Goal: Information Seeking & Learning: Learn about a topic

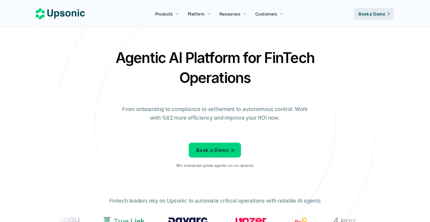
scroll to position [162, 0]
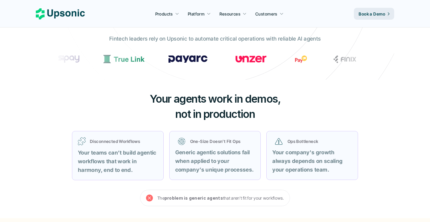
click at [305, 181] on div "Disconnected Workflows Your teams can’t build agentic workflows that work in ha…" at bounding box center [215, 156] width 301 height 64
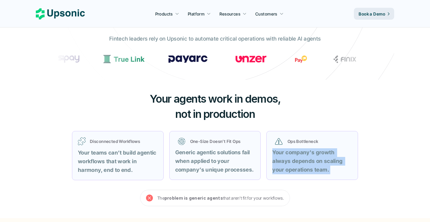
click at [305, 181] on div "Disconnected Workflows Your teams can’t build agentic workflows that work in ha…" at bounding box center [215, 156] width 301 height 64
click at [303, 172] on strong "Your company's growth always depends on scaling your operations team." at bounding box center [307, 161] width 71 height 24
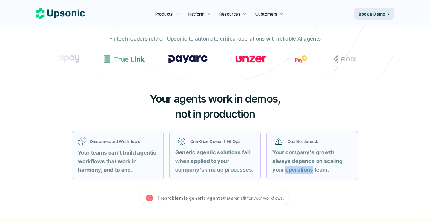
click at [303, 172] on strong "Your company's growth always depends on scaling your operations team." at bounding box center [307, 161] width 71 height 24
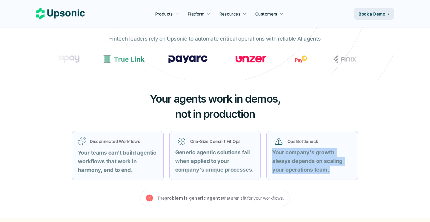
click at [303, 172] on strong "Your company's growth always depends on scaling your operations team." at bounding box center [307, 161] width 71 height 24
click at [295, 172] on strong "Your company's growth always depends on scaling your operations team." at bounding box center [307, 161] width 71 height 24
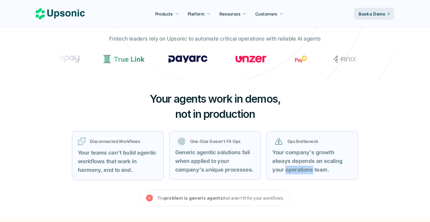
click at [295, 172] on strong "Your company's growth always depends on scaling your operations team." at bounding box center [307, 161] width 71 height 24
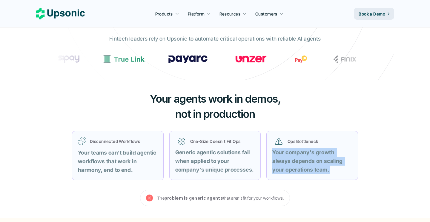
click at [295, 172] on strong "Your company's growth always depends on scaling your operations team." at bounding box center [307, 161] width 71 height 24
click at [322, 174] on p "Your company's growth always depends on scaling your operations team." at bounding box center [312, 161] width 80 height 26
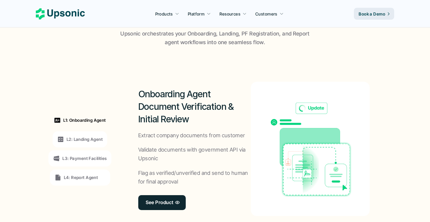
scroll to position [435, 0]
click at [99, 136] on p "L2: Landing Agent" at bounding box center [85, 139] width 36 height 6
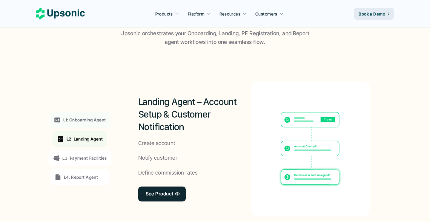
click at [92, 155] on p "L3: Payment Facilities" at bounding box center [84, 158] width 44 height 6
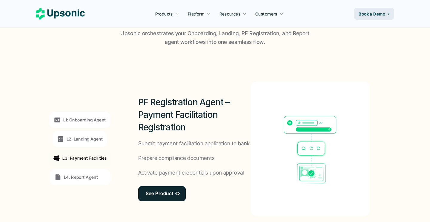
click at [82, 174] on p "L4: Report Agent" at bounding box center [81, 177] width 34 height 6
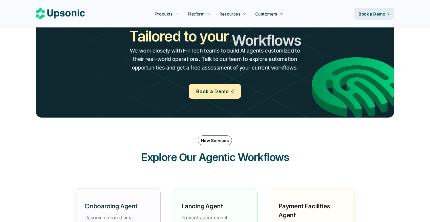
scroll to position [650, 0]
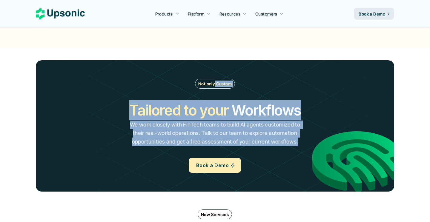
drag, startPoint x: 214, startPoint y: 138, endPoint x: 215, endPoint y: 73, distance: 64.5
click at [215, 79] on div "Not only Custom Tailored to your Workflows Operations Processes Workflows We wo…" at bounding box center [215, 126] width 323 height 94
click at [215, 81] on p "Not only Custom" at bounding box center [214, 84] width 33 height 6
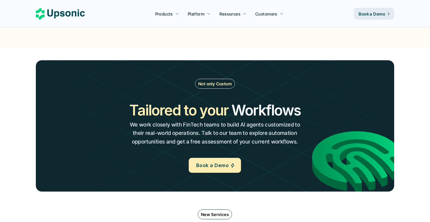
click at [213, 87] on div "Not only Custom Tailored to your Workflows Operations Processes Workflows We wo…" at bounding box center [215, 126] width 323 height 94
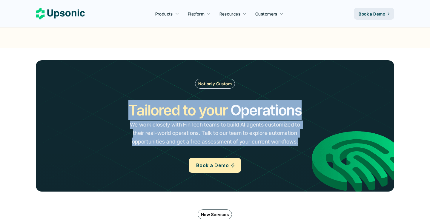
drag, startPoint x: 218, startPoint y: 85, endPoint x: 218, endPoint y: 134, distance: 49.6
click at [218, 134] on div "Not only Custom Tailored to your Workflows Operations Processes Workflows We wo…" at bounding box center [215, 126] width 323 height 94
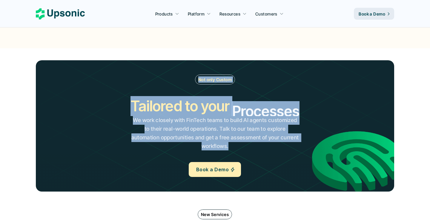
drag, startPoint x: 217, startPoint y: 136, endPoint x: 226, endPoint y: 54, distance: 82.4
click at [226, 60] on div "Not only Custom Tailored to your Workflows Operations Processes Workflows We wo…" at bounding box center [215, 125] width 359 height 131
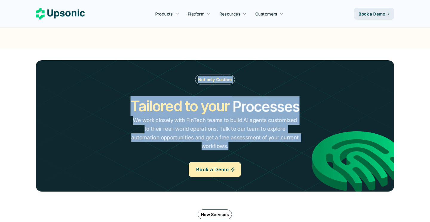
click at [226, 54] on img at bounding box center [213, 124] width 418 height 152
drag, startPoint x: 216, startPoint y: 54, endPoint x: 219, endPoint y: 57, distance: 3.8
click at [291, 125] on p "We work closely with FinTech teams to build AI agents customized to their real-…" at bounding box center [215, 133] width 169 height 34
click at [308, 136] on div "Not only Custom Tailored to your Workflows Operations Processes Workflows We wo…" at bounding box center [215, 126] width 323 height 102
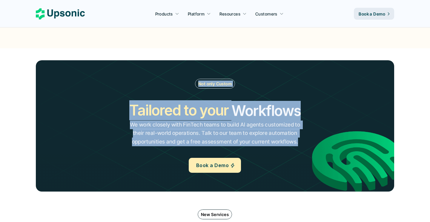
drag, startPoint x: 303, startPoint y: 136, endPoint x: 245, endPoint y: 46, distance: 107.0
click at [245, 48] on section "Not only Custom Tailored to your Workflows Operations Processes Workflows We wo…" at bounding box center [215, 125] width 430 height 155
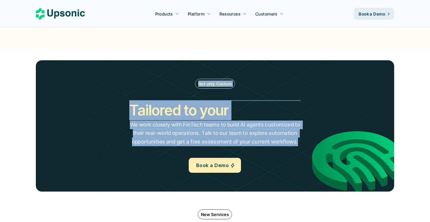
click at [245, 48] on section "Not only Custom Tailored to your Workflows Operations Processes Workflows We wo…" at bounding box center [215, 125] width 430 height 155
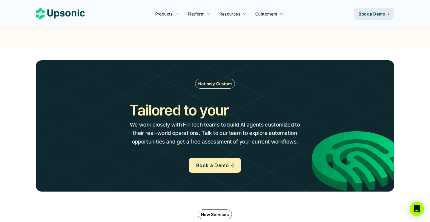
click at [307, 140] on div "Not only Custom Tailored to your Workflows Operations Processes Workflows We wo…" at bounding box center [215, 126] width 323 height 94
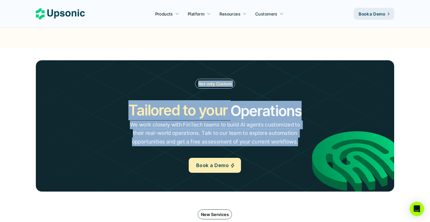
drag, startPoint x: 298, startPoint y: 123, endPoint x: 251, endPoint y: 53, distance: 83.9
click at [251, 60] on div "Not only Custom Tailored to your Workflows Operations Processes Workflows We wo…" at bounding box center [215, 125] width 359 height 131
click at [251, 53] on img at bounding box center [213, 124] width 418 height 152
click at [235, 55] on img at bounding box center [213, 124] width 418 height 152
click at [230, 81] on p "Not only Custom" at bounding box center [214, 84] width 33 height 6
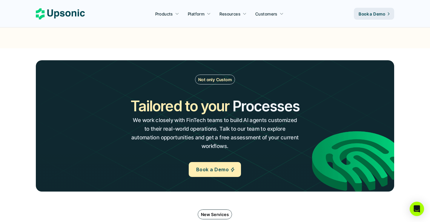
click at [297, 130] on p "We work closely with FinTech teams to build AI agents customized to their real-…" at bounding box center [215, 133] width 169 height 34
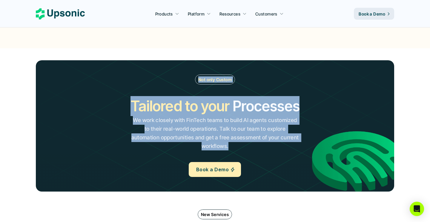
drag, startPoint x: 206, startPoint y: 107, endPoint x: 182, endPoint y: 66, distance: 47.9
click at [182, 66] on div "Not only Custom Tailored to your Workflows Operations Processes Workflows We wo…" at bounding box center [215, 125] width 359 height 131
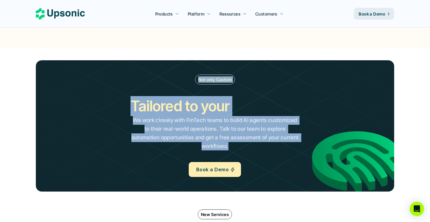
click at [182, 66] on img at bounding box center [213, 124] width 418 height 152
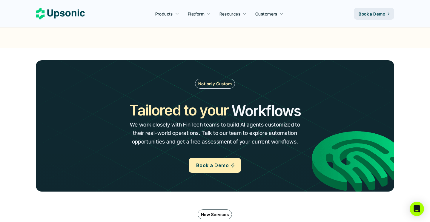
click at [201, 81] on p "Not only Custom" at bounding box center [214, 84] width 33 height 6
click at [208, 101] on h2 "Tailored to your" at bounding box center [178, 110] width 99 height 20
click at [222, 101] on h2 "Tailored to your" at bounding box center [178, 110] width 99 height 20
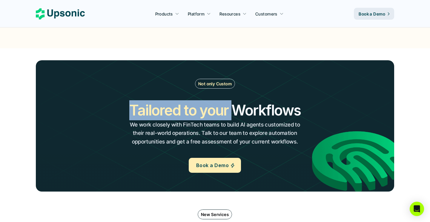
click at [222, 101] on h2 "Tailored to your" at bounding box center [178, 110] width 99 height 20
click at [215, 100] on h2 "Tailored to your" at bounding box center [178, 110] width 99 height 20
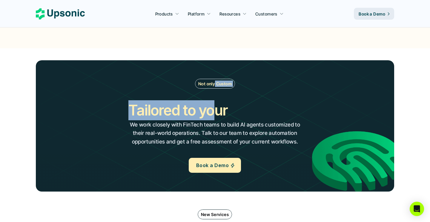
drag, startPoint x: 215, startPoint y: 95, endPoint x: 215, endPoint y: 71, distance: 24.8
click at [215, 79] on div "Not only Custom Tailored to your Workflows Operations Processes Workflows We wo…" at bounding box center [215, 126] width 323 height 94
click at [215, 81] on p "Not only Custom" at bounding box center [214, 84] width 33 height 6
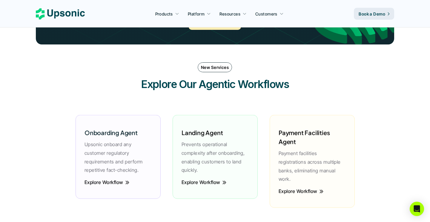
click at [192, 140] on p "Prevents operational complexity after onboarding, enabling customers to land qu…" at bounding box center [215, 157] width 67 height 34
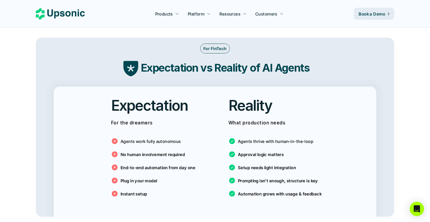
scroll to position [981, 0]
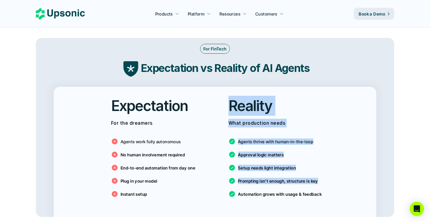
drag, startPoint x: 220, startPoint y: 189, endPoint x: 220, endPoint y: 73, distance: 115.9
click at [220, 87] on div "Expectation For the dreamers Agents work fully autonomous No human involvement …" at bounding box center [215, 152] width 323 height 130
click at [220, 87] on div "Reality What production needs Agents thrive with human-in-the-loop Approval log…" at bounding box center [274, 149] width 108 height 124
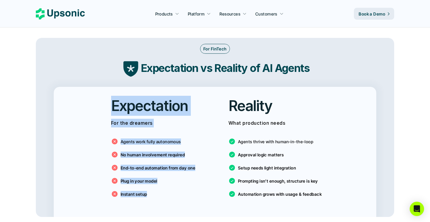
drag, startPoint x: 199, startPoint y: 70, endPoint x: 215, endPoint y: 192, distance: 123.4
click at [215, 192] on div "Expectation For the dreamers Agents work fully autonomous No human involvement …" at bounding box center [215, 152] width 323 height 130
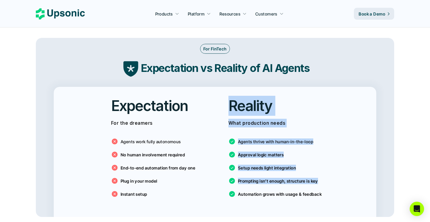
drag, startPoint x: 232, startPoint y: 190, endPoint x: 232, endPoint y: 75, distance: 115.0
click at [232, 87] on div "Expectation For the dreamers Agents work fully autonomous No human involvement …" at bounding box center [215, 152] width 323 height 130
click at [232, 96] on h2 "Reality" at bounding box center [251, 106] width 44 height 20
drag, startPoint x: 226, startPoint y: 75, endPoint x: 293, endPoint y: 204, distance: 145.1
click at [293, 204] on main "Agentic AI Platform for FinTech Operations From onboarding to compliance to set…" at bounding box center [215, 182] width 430 height 2301
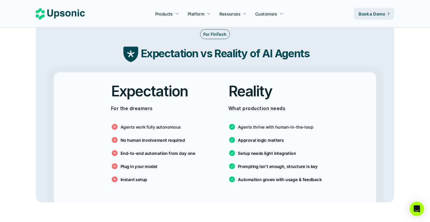
scroll to position [909, 0]
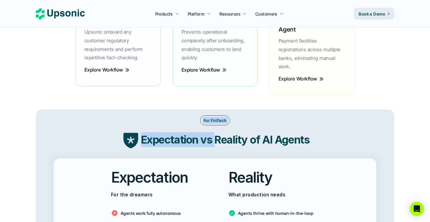
drag, startPoint x: 214, startPoint y: 117, endPoint x: 214, endPoint y: 91, distance: 25.7
click at [214, 110] on div "For FinTech Expectation vs Reality of AI Agents" at bounding box center [215, 133] width 359 height 46
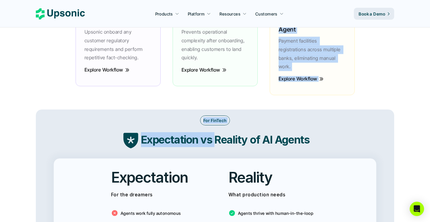
drag, startPoint x: 214, startPoint y: 119, endPoint x: 214, endPoint y: 75, distance: 43.9
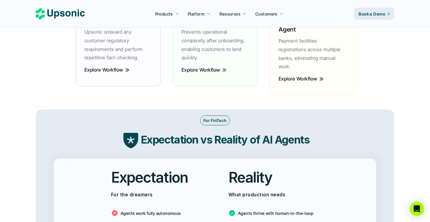
click at [214, 75] on div "Onboarding Agent Upsonic onboard any customer regulatory requirements and perfo…" at bounding box center [215, 49] width 291 height 122
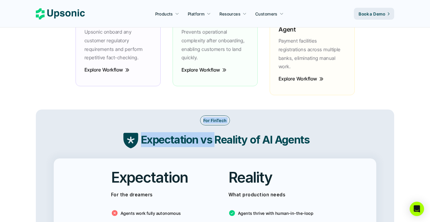
drag, startPoint x: 214, startPoint y: 90, endPoint x: 214, endPoint y: 119, distance: 29.6
click at [214, 119] on div "For FinTech Expectation vs Reality of AI Agents" at bounding box center [215, 133] width 359 height 46
click at [214, 133] on strong "Expectation vs Reality of AI Agents" at bounding box center [225, 139] width 169 height 13
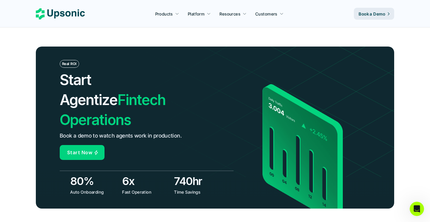
scroll to position [2056, 0]
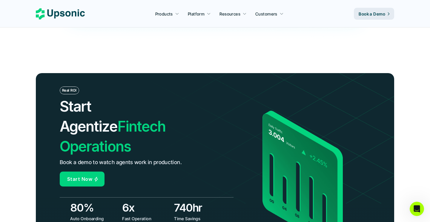
drag, startPoint x: 180, startPoint y: 183, endPoint x: 184, endPoint y: 143, distance: 41.1
click at [184, 143] on div "Real ROI Start Agentize Fintech Operations Book a demo to watch agents work in …" at bounding box center [215, 154] width 359 height 162
click at [157, 180] on div at bounding box center [214, 195] width 367 height 90
drag, startPoint x: 201, startPoint y: 180, endPoint x: 93, endPoint y: 168, distance: 109.4
click at [93, 168] on div "Real ROI Start Agentize Fintech Operations Book a demo to watch agents work in …" at bounding box center [215, 154] width 359 height 162
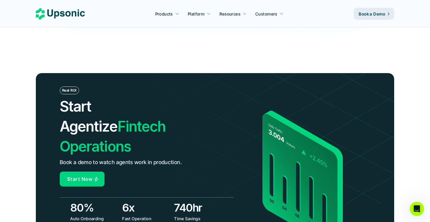
click at [93, 216] on p "Auto Onboarding" at bounding box center [94, 219] width 48 height 6
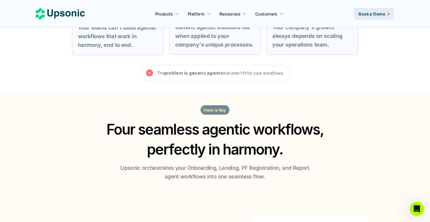
scroll to position [467, 0]
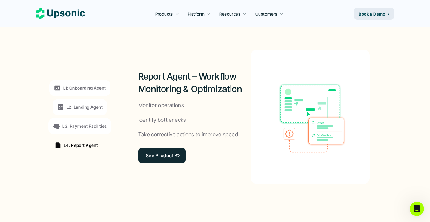
click at [97, 99] on div "L2: Landing Agent" at bounding box center [80, 107] width 55 height 16
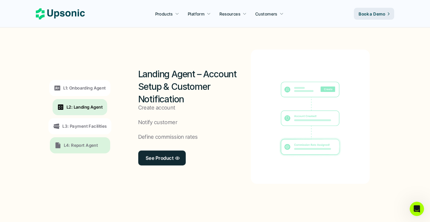
click at [97, 85] on p "L1: Onboarding Agent" at bounding box center [84, 88] width 42 height 6
